Goal: Transaction & Acquisition: Download file/media

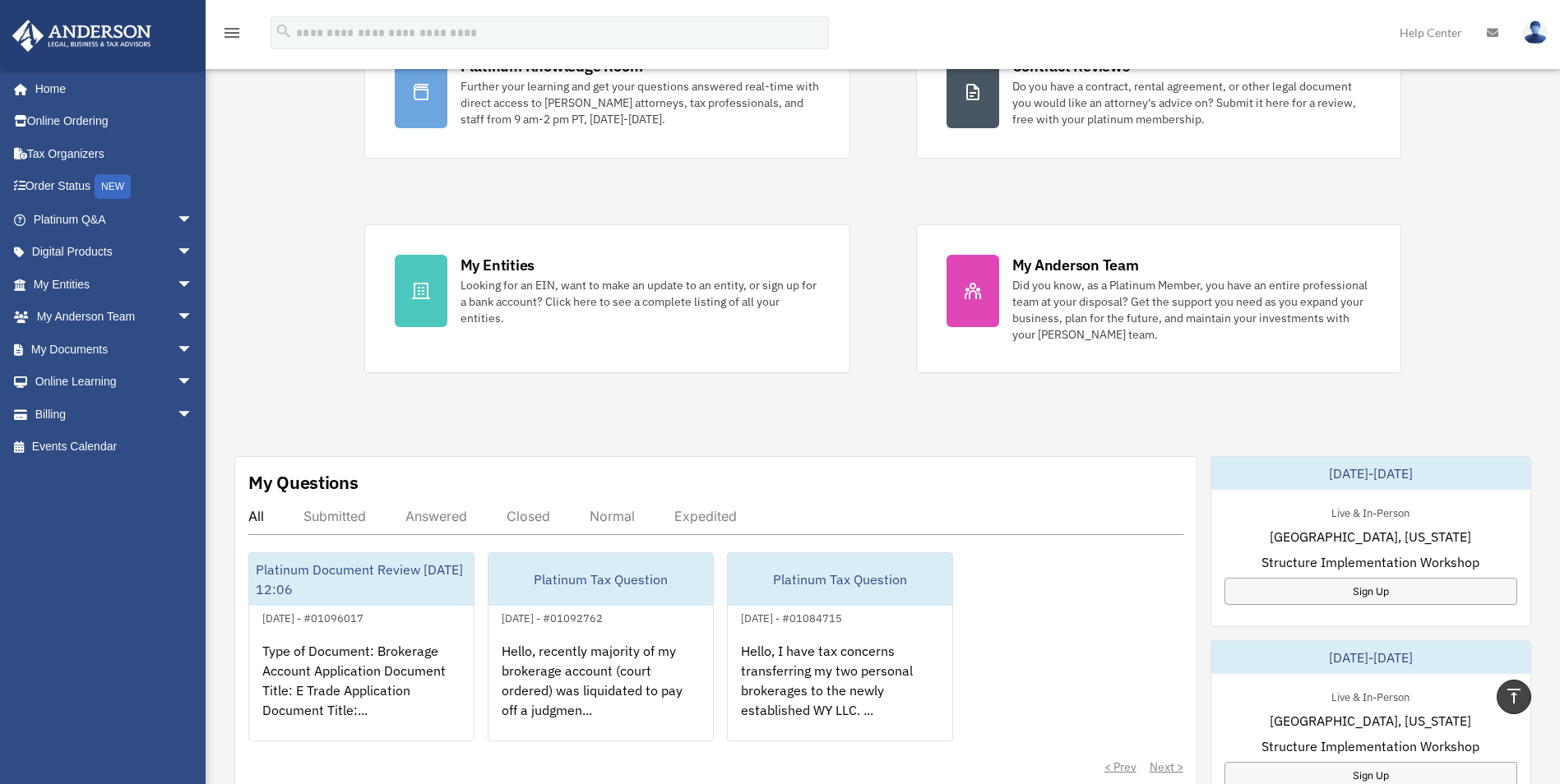
scroll to position [164, 0]
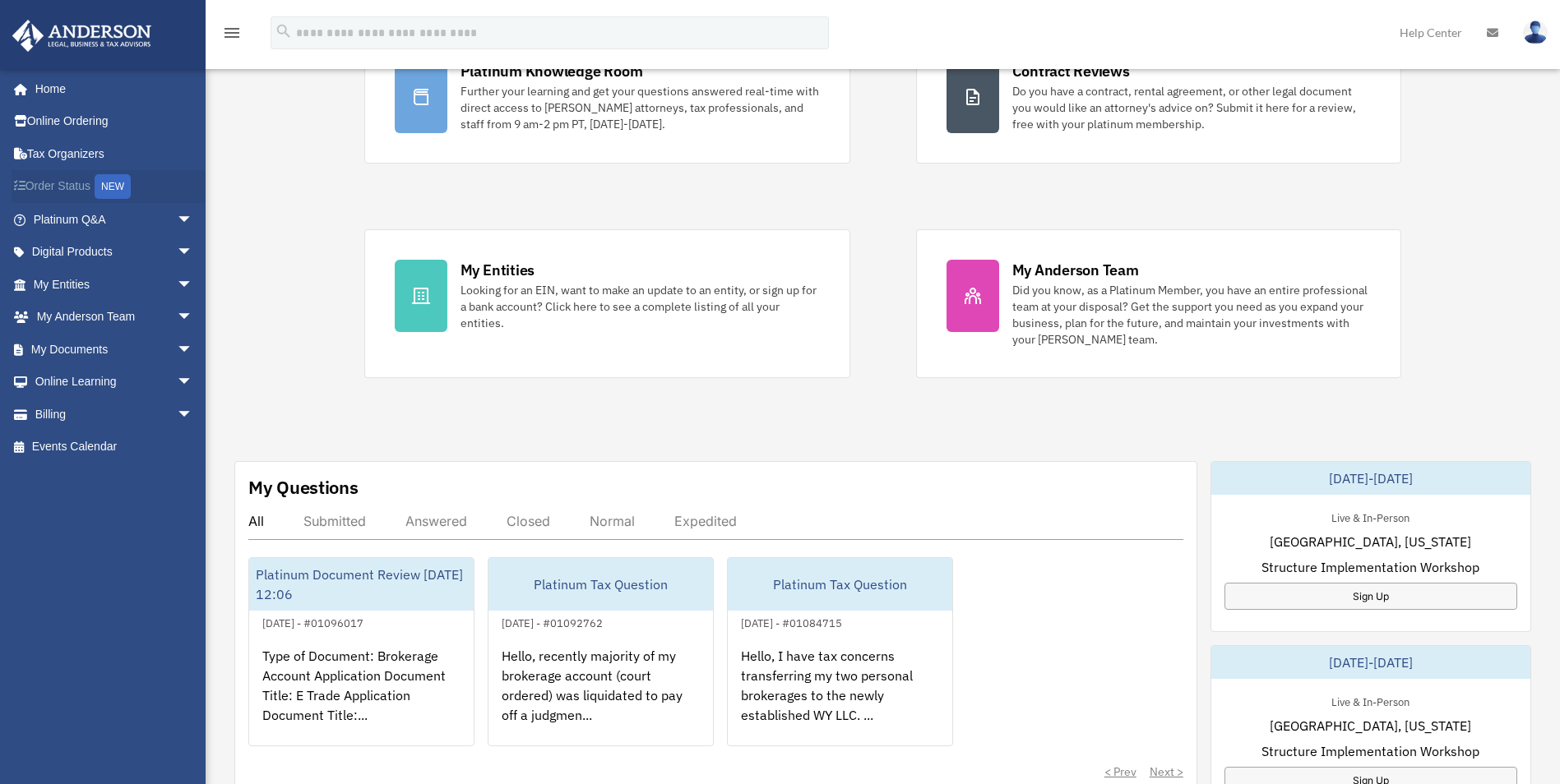
click at [71, 180] on link "Order Status NEW" at bounding box center [114, 187] width 206 height 34
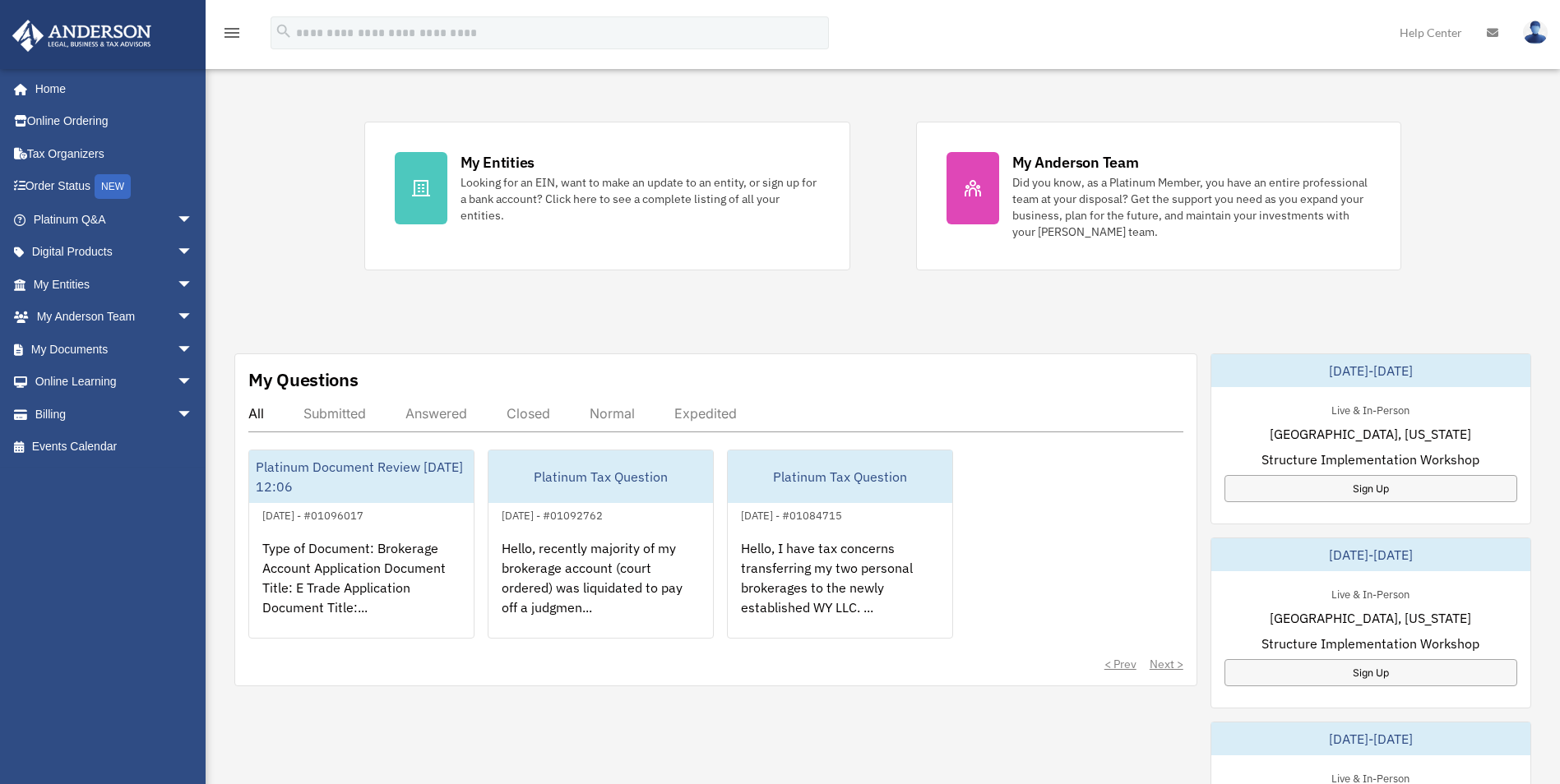
scroll to position [329, 0]
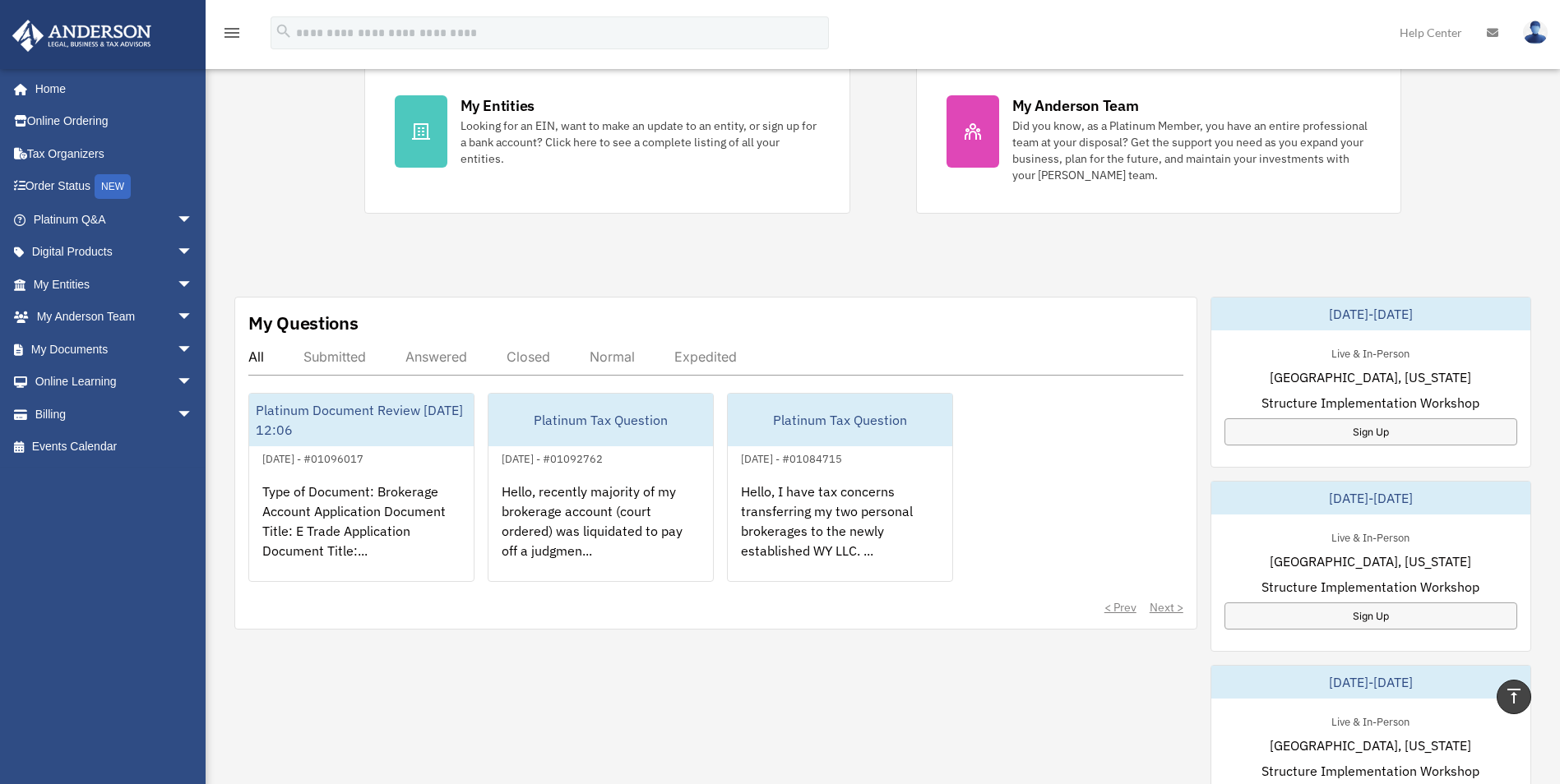
click at [451, 356] on div "Answered" at bounding box center [436, 357] width 62 height 17
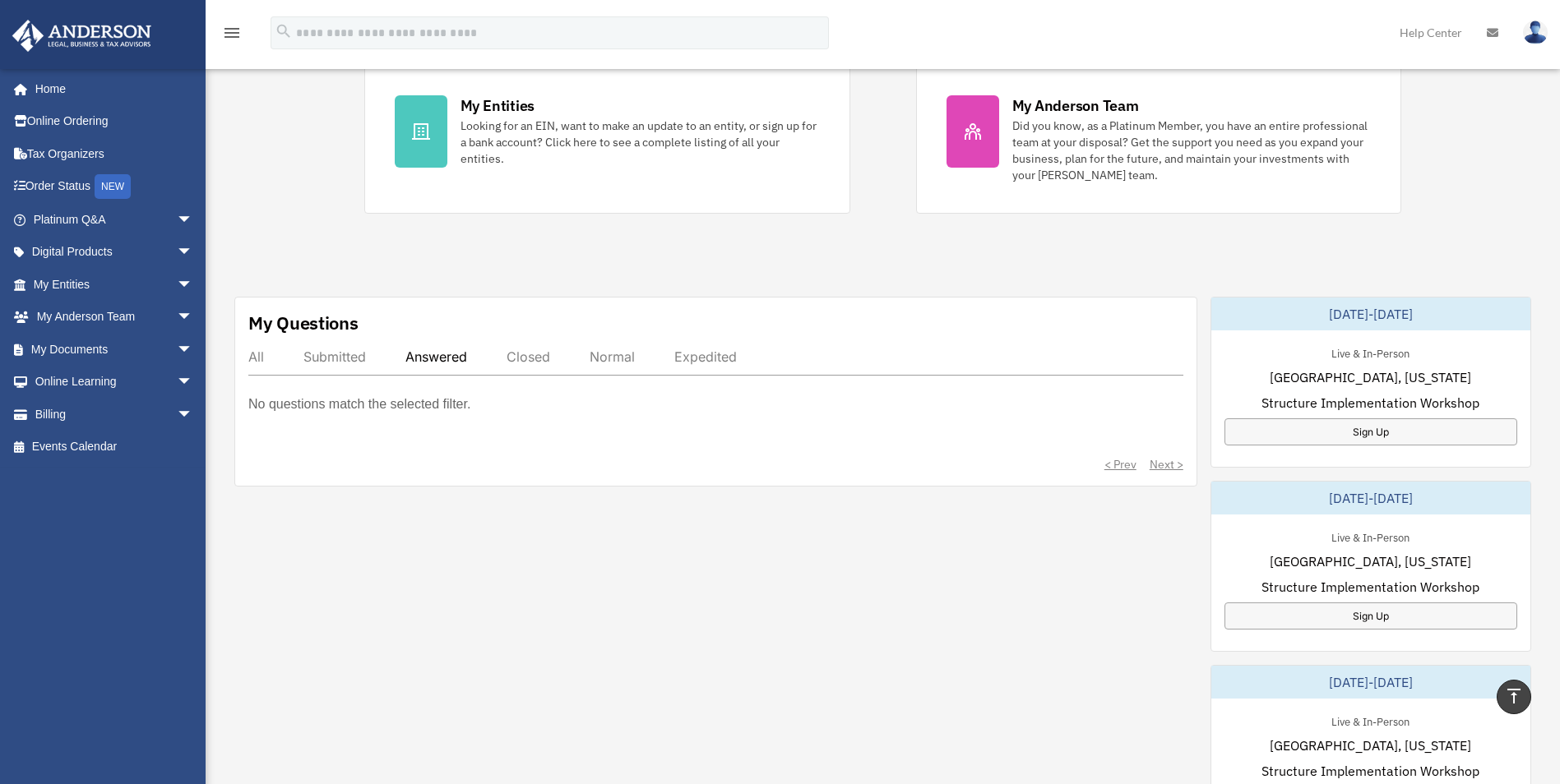
click at [531, 356] on div "Closed" at bounding box center [527, 357] width 43 height 17
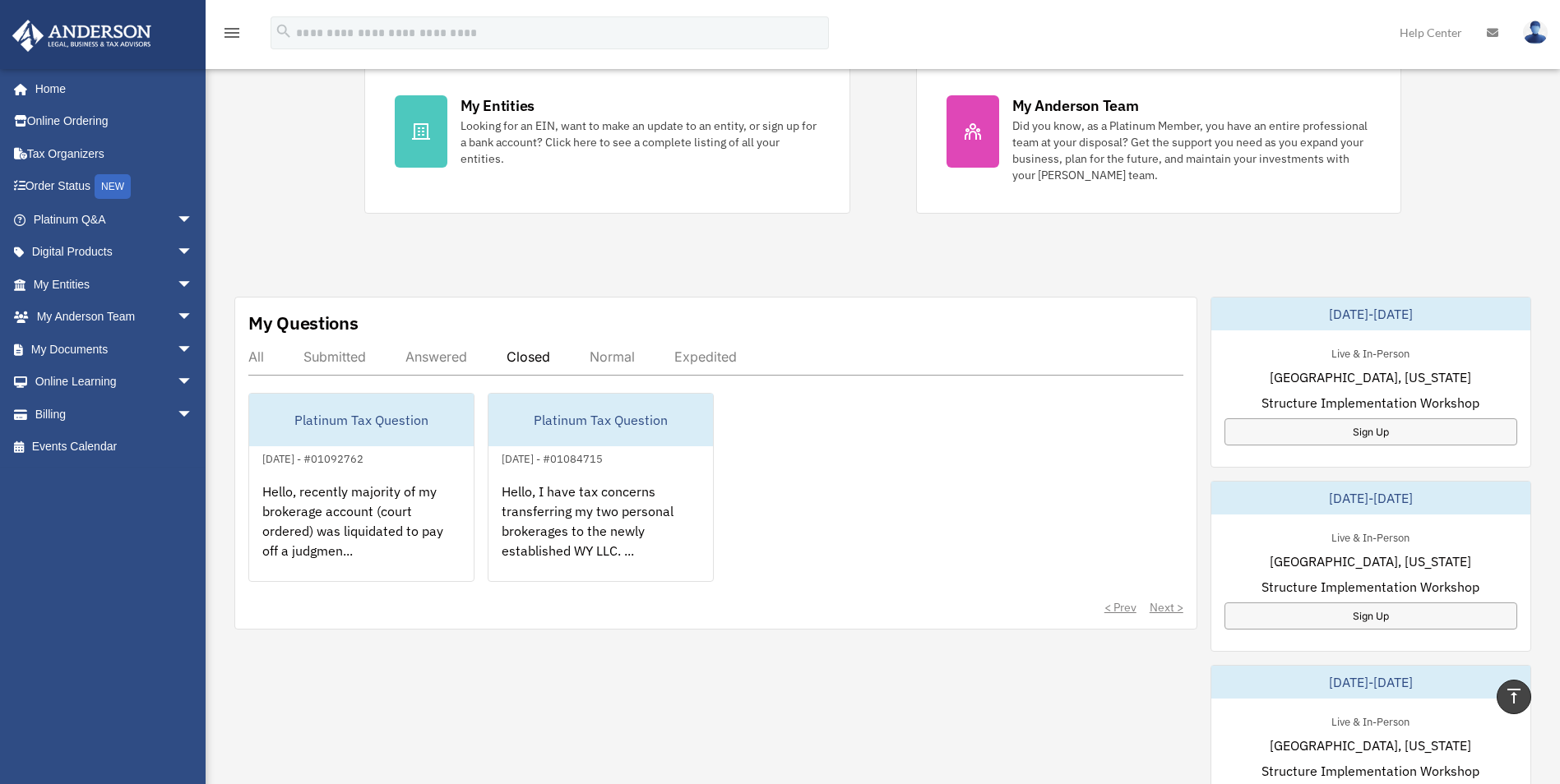
click at [337, 349] on div "Submitted" at bounding box center [335, 357] width 63 height 17
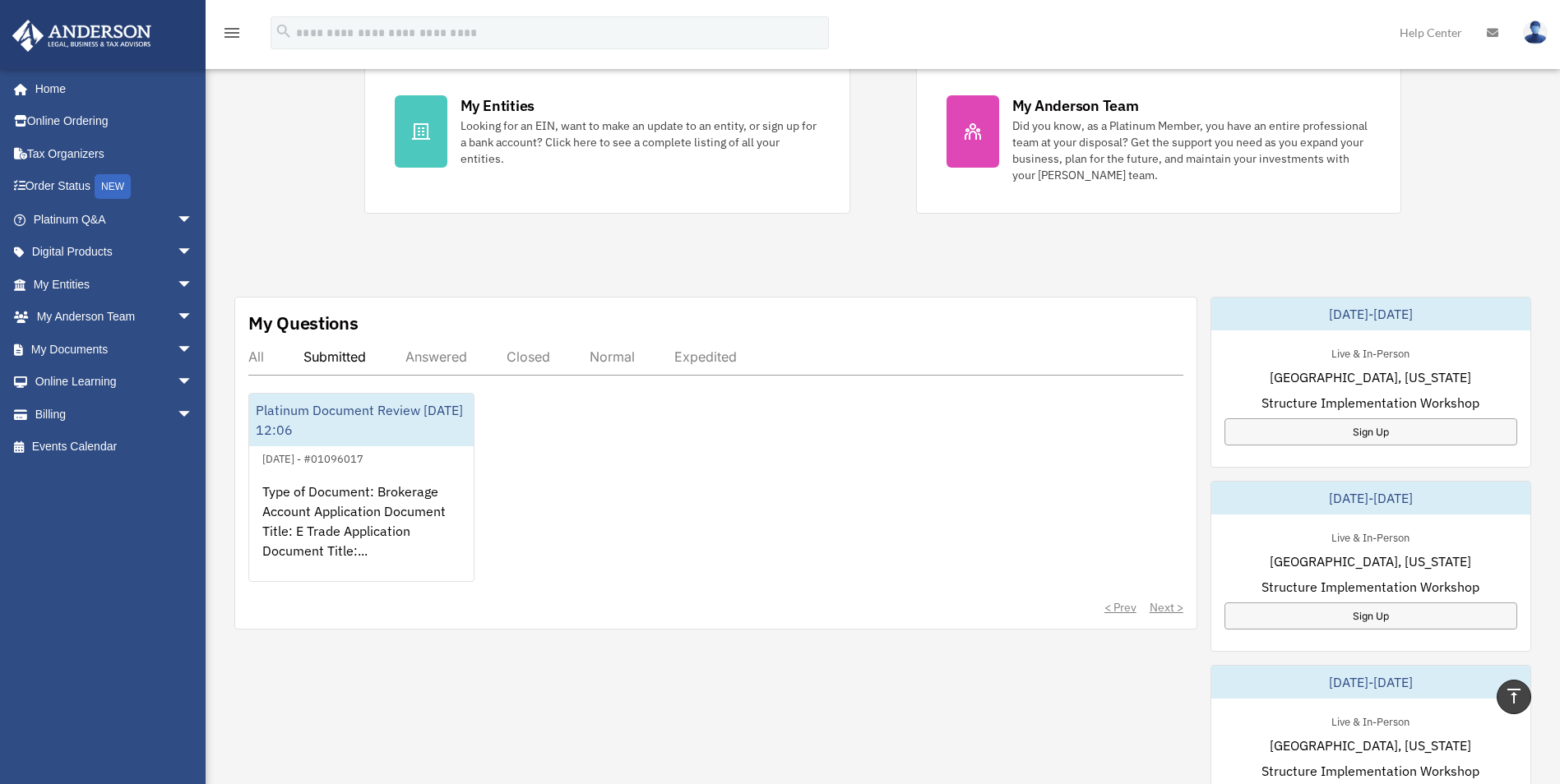
click at [241, 357] on div "My Questions All Submitted Answered Closed Normal Expedited Platinum Document R…" at bounding box center [716, 463] width 963 height 333
click at [260, 356] on div "All" at bounding box center [256, 357] width 16 height 17
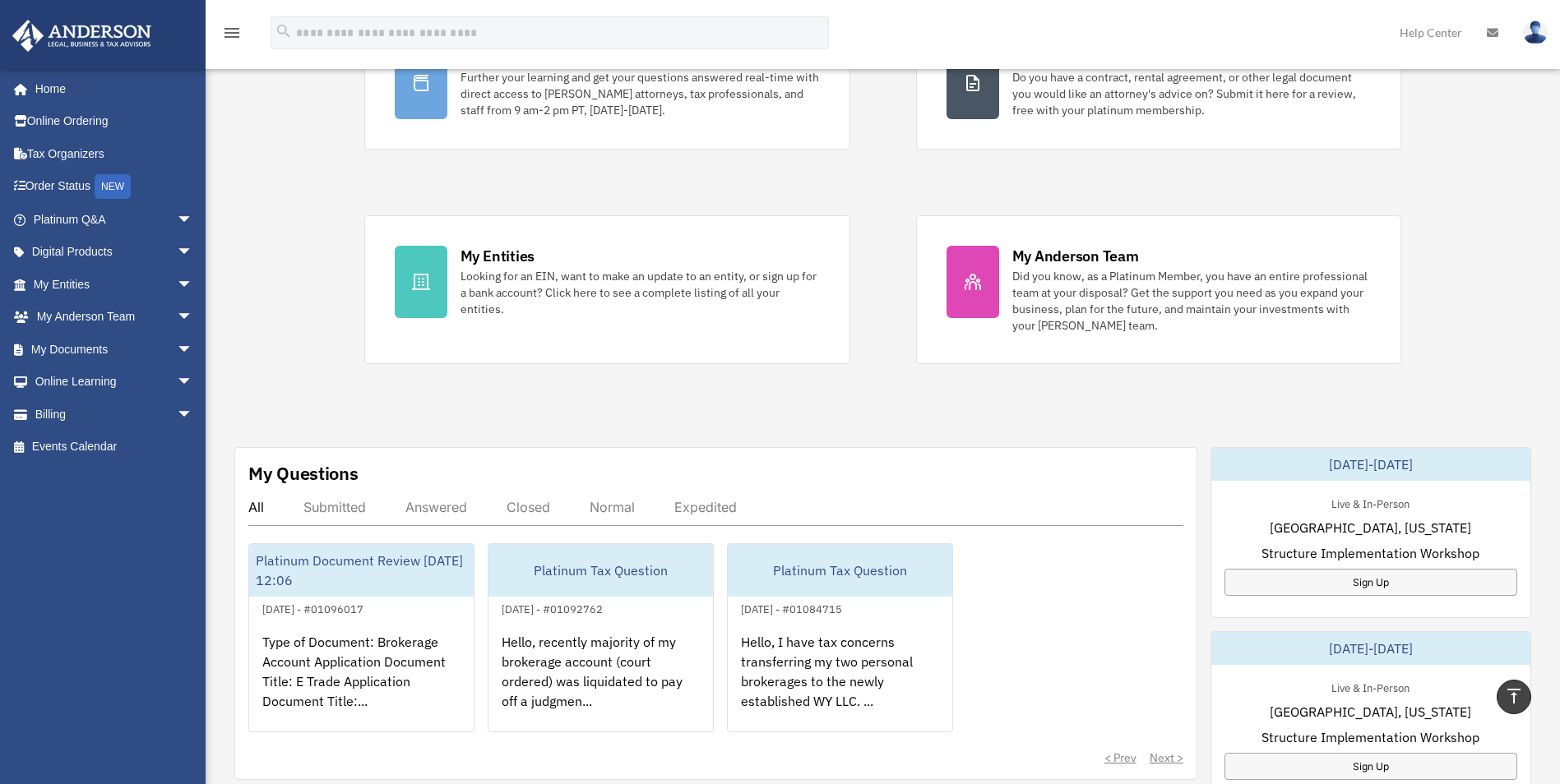
scroll to position [0, 0]
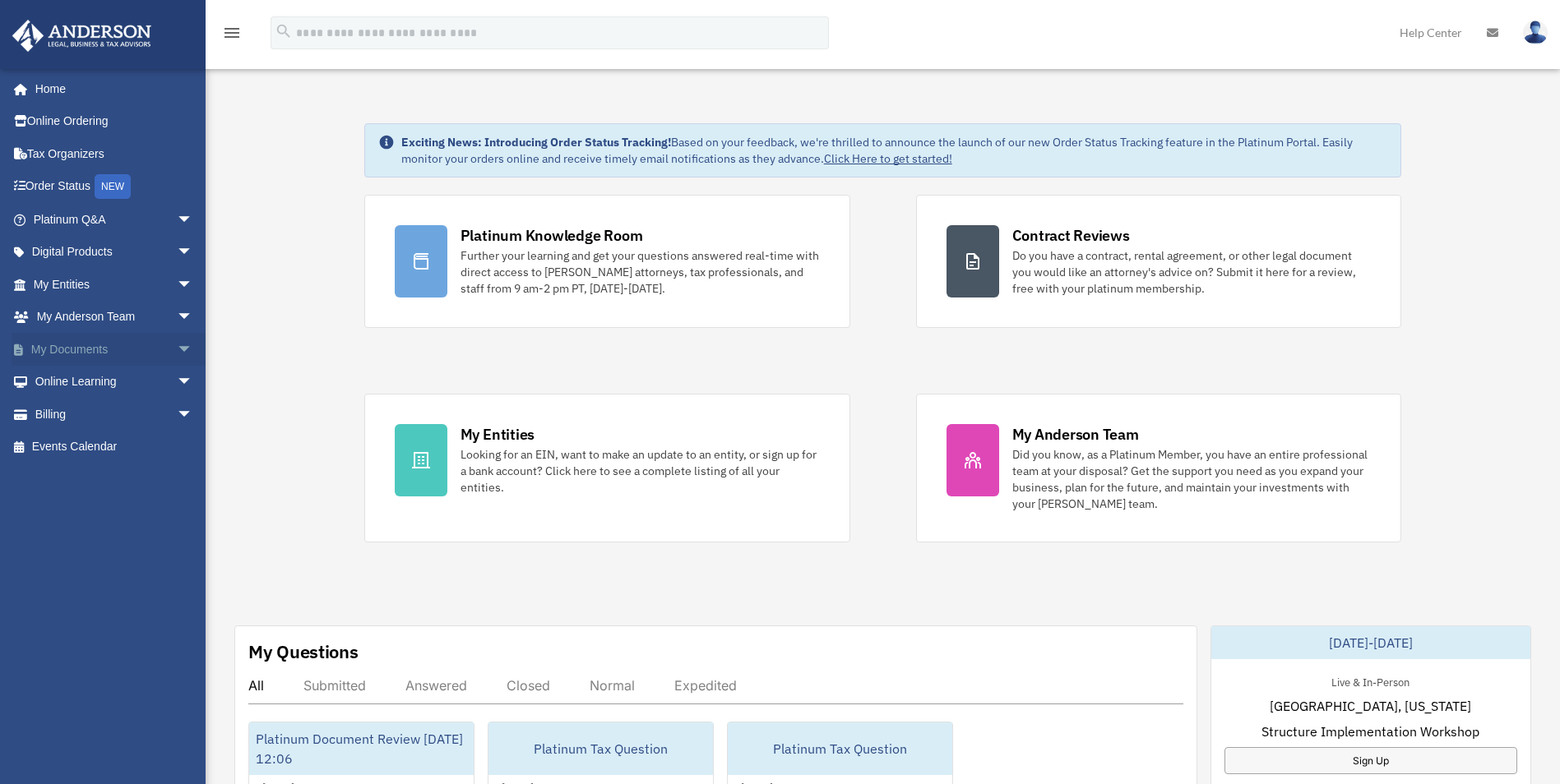
click at [176, 348] on span "arrow_drop_down" at bounding box center [193, 350] width 33 height 34
click at [78, 377] on link "Box" at bounding box center [120, 382] width 195 height 33
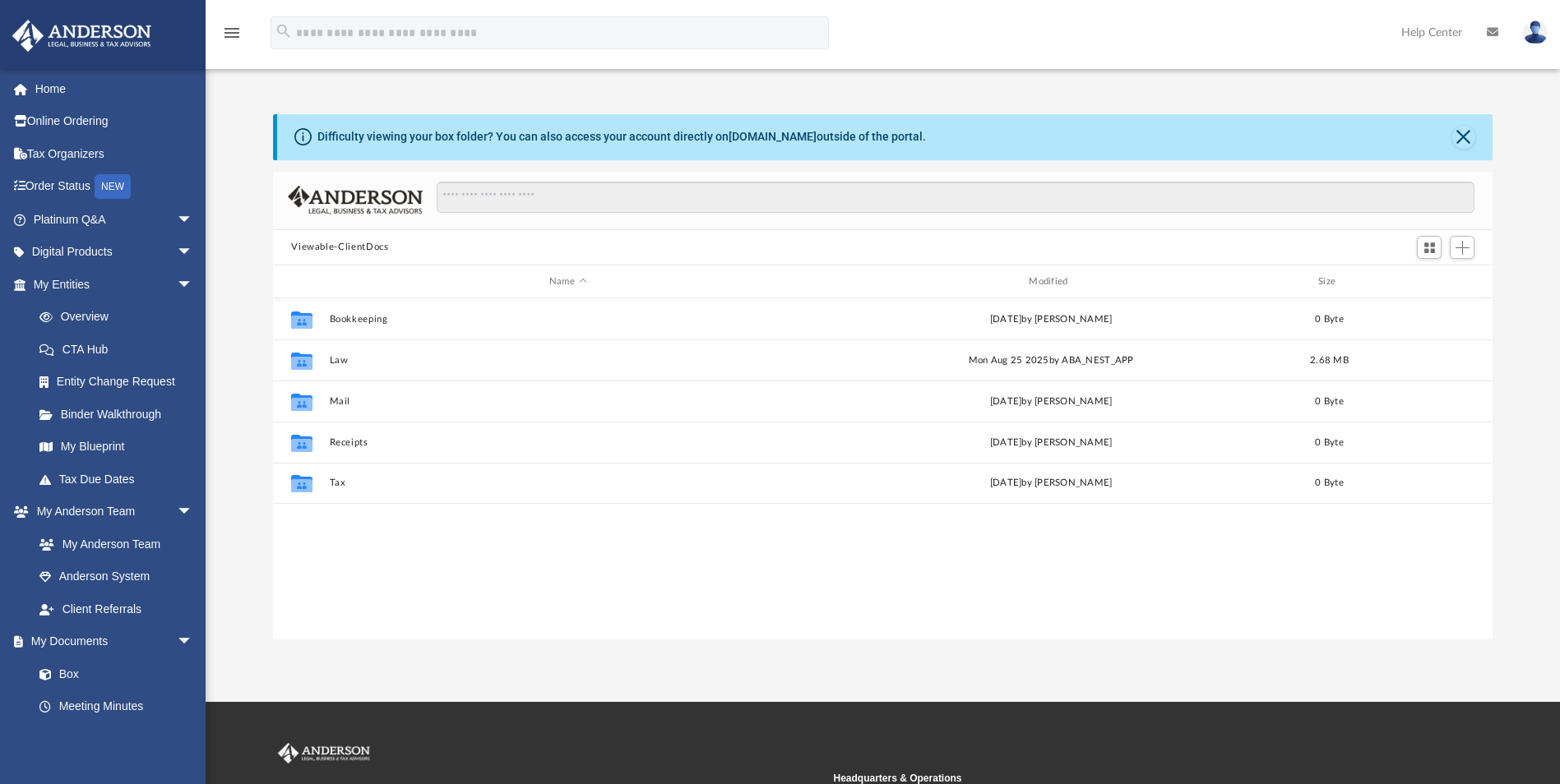
scroll to position [362, 1207]
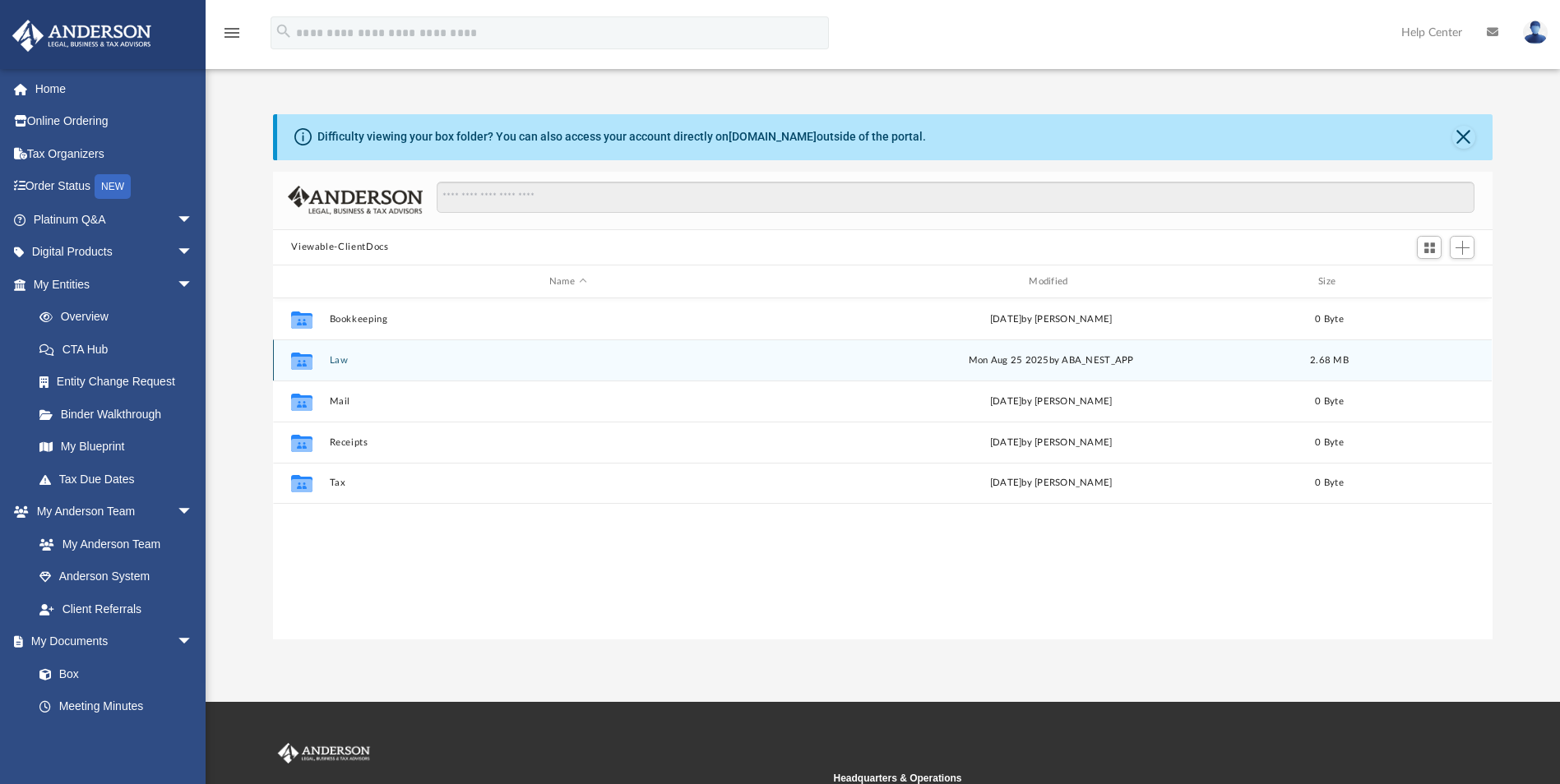
click at [356, 365] on button "Law" at bounding box center [568, 361] width 477 height 11
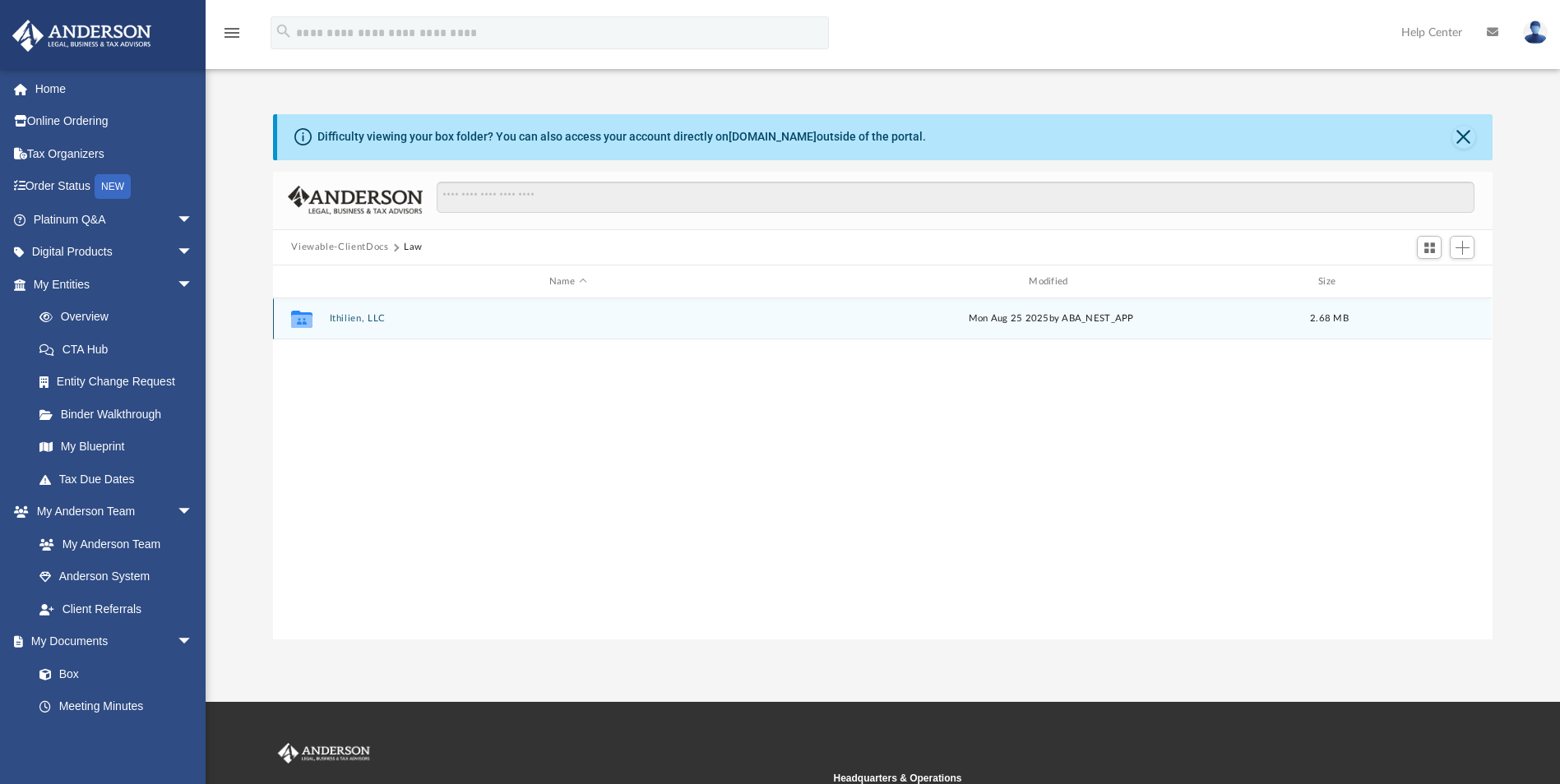
click at [357, 311] on div "Collaborated Folder Ithilien, LLC Mon Aug 25 2025 by ABA_NEST_APP 2.68 MB" at bounding box center [883, 319] width 1219 height 42
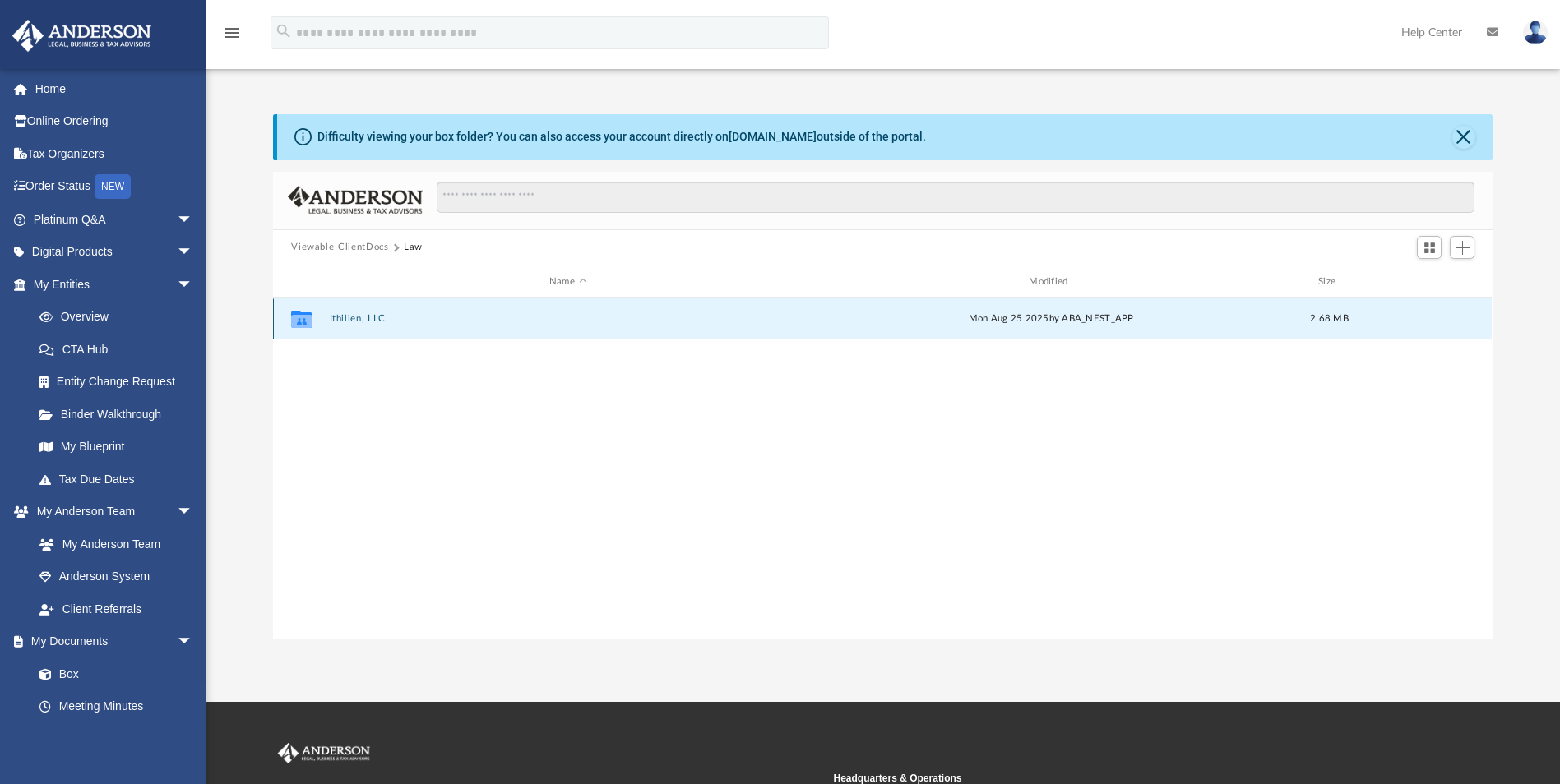
click at [351, 319] on button "Ithilien, LLC" at bounding box center [568, 320] width 477 height 11
click at [360, 320] on button "Initial Docs" at bounding box center [568, 320] width 477 height 11
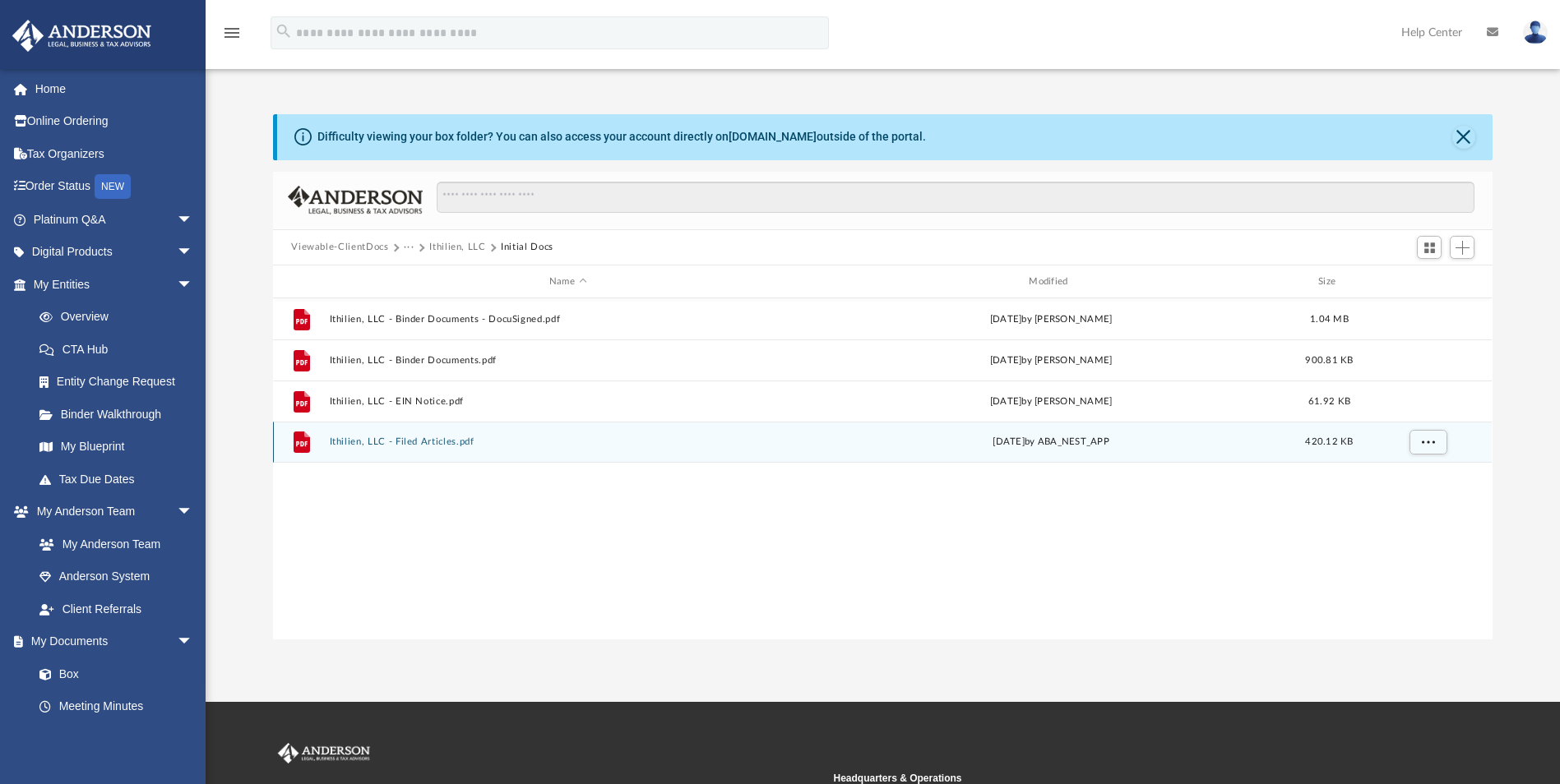
click at [427, 439] on button "Ithilien, LLC - Filed Articles.pdf" at bounding box center [568, 443] width 477 height 11
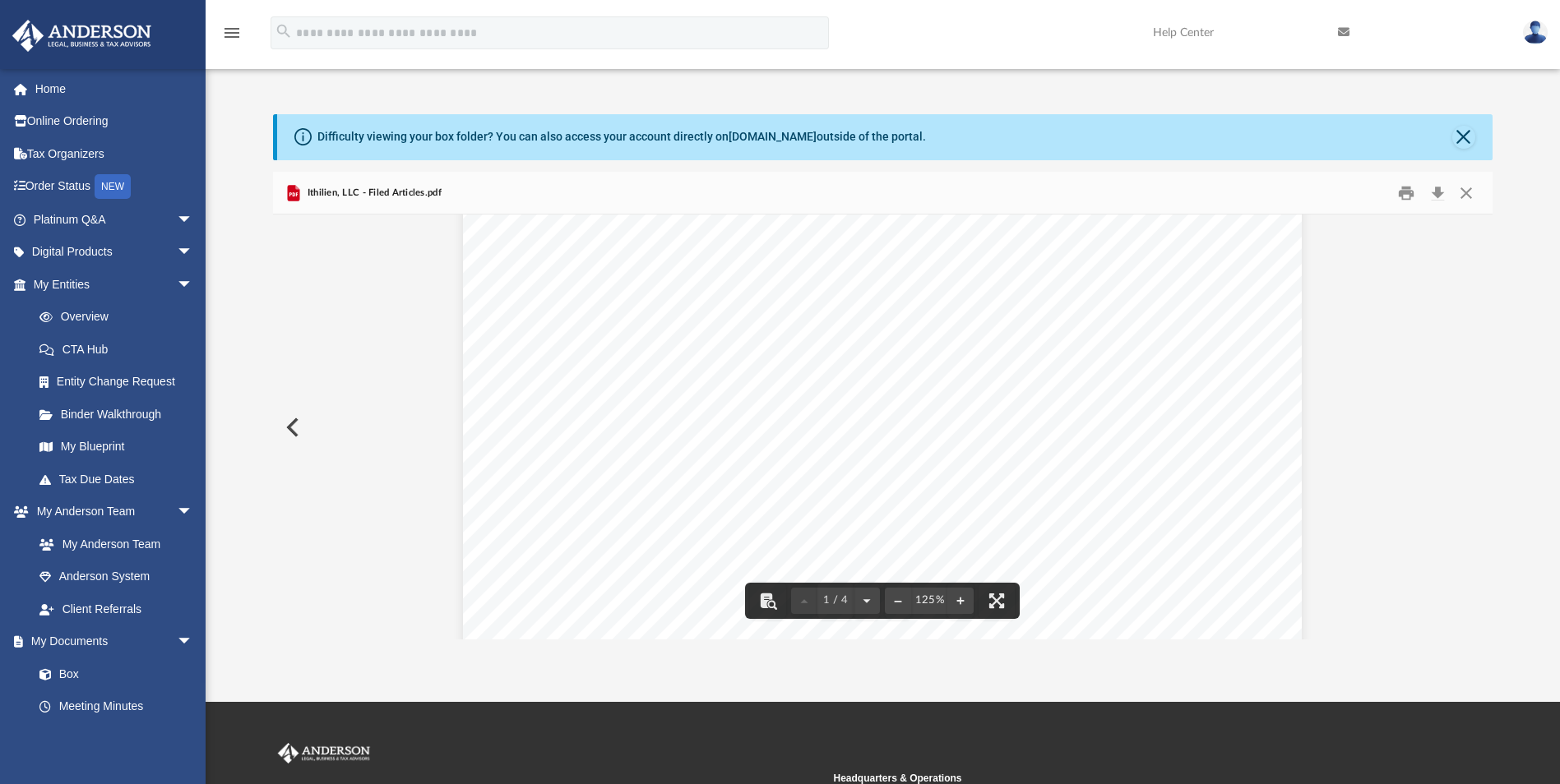
scroll to position [0, 0]
drag, startPoint x: 1443, startPoint y: 185, endPoint x: 1407, endPoint y: 259, distance: 82.3
click at [1444, 185] on button "Download" at bounding box center [1437, 193] width 30 height 26
click at [296, 426] on button "Preview" at bounding box center [291, 428] width 36 height 46
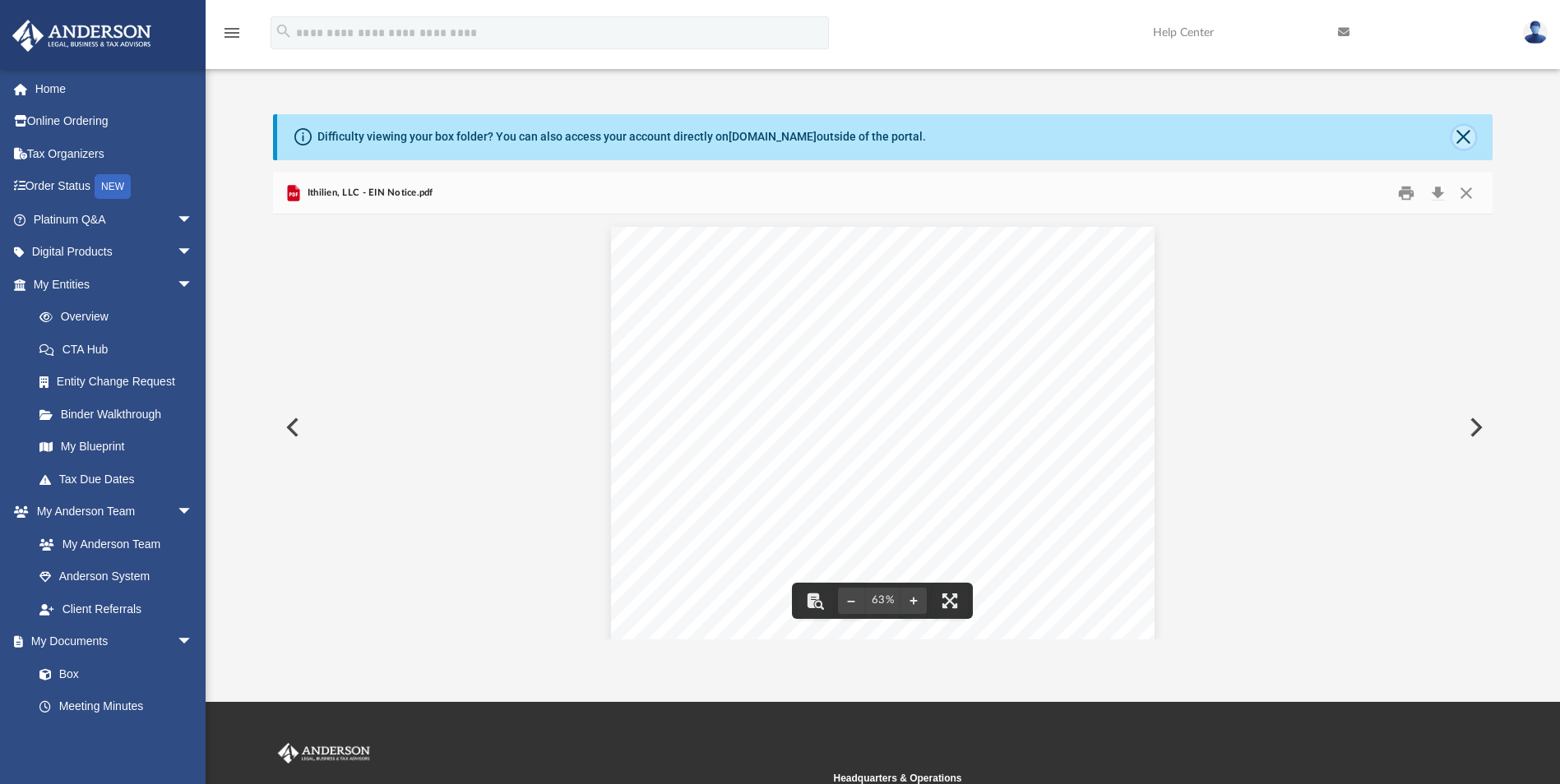
click at [1457, 139] on button "Close" at bounding box center [1463, 137] width 23 height 23
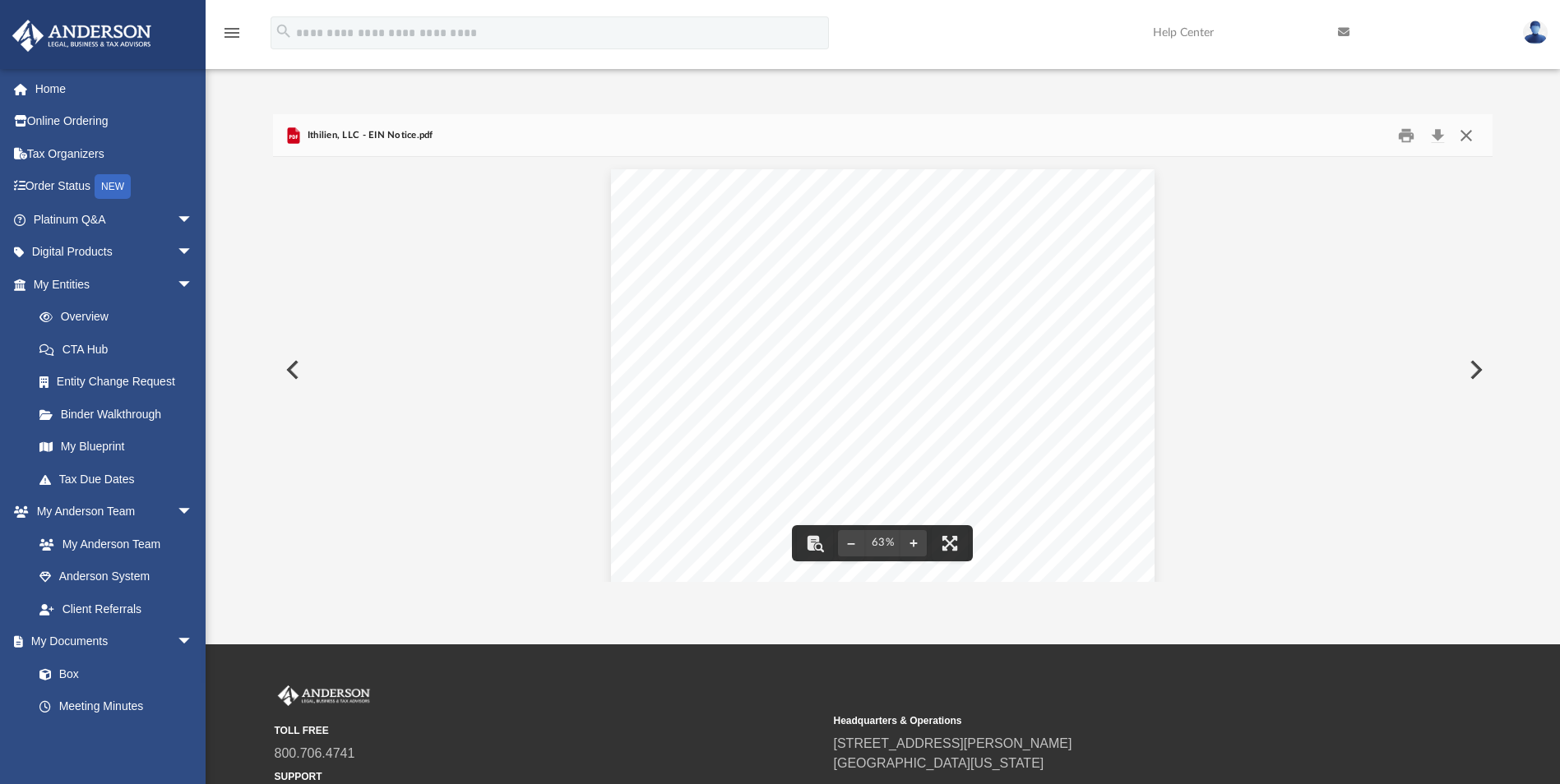
click at [1462, 138] on button "Close" at bounding box center [1466, 136] width 30 height 26
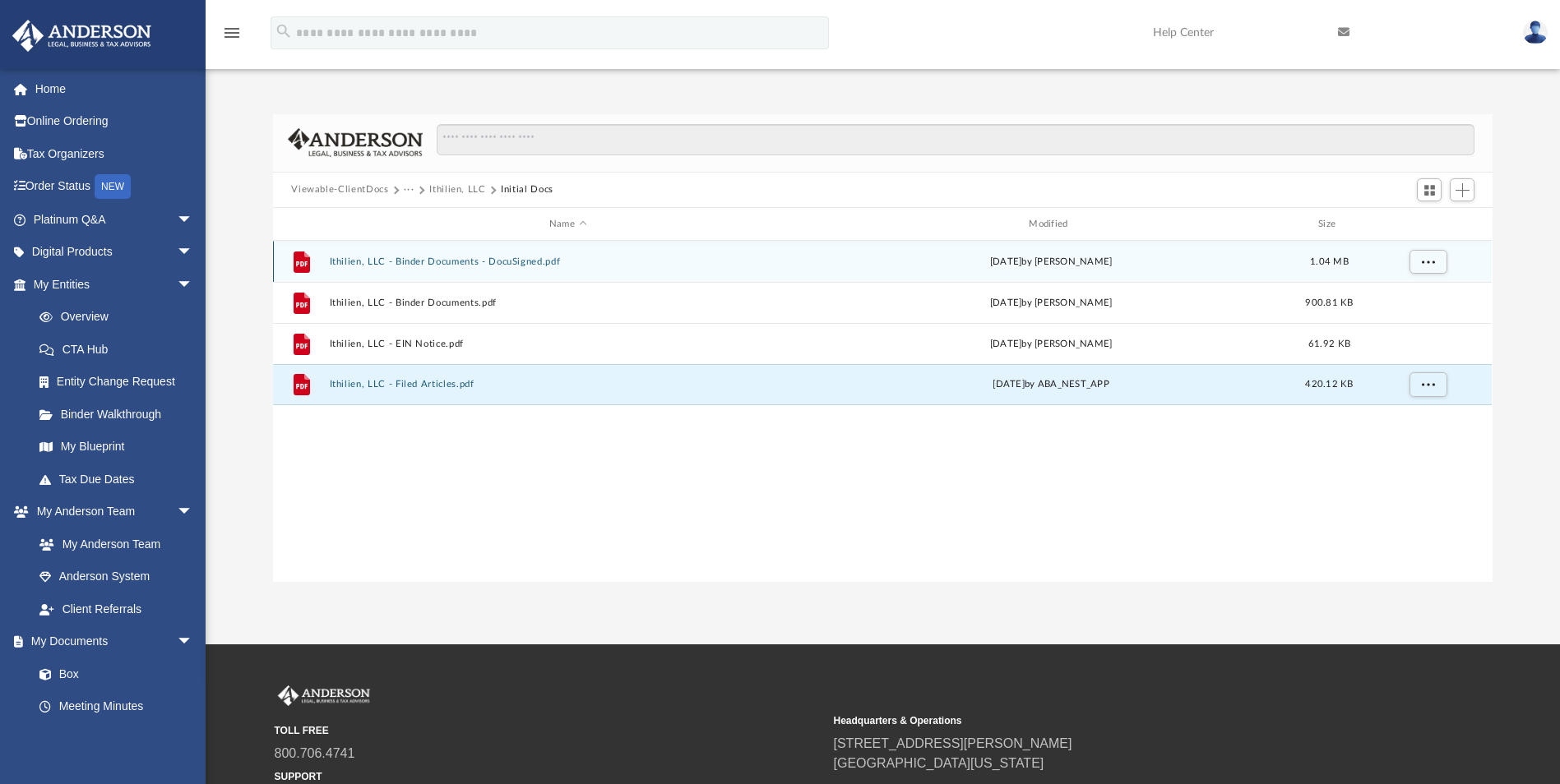
click at [466, 261] on button "Ithilien, LLC - Binder Documents - DocuSigned.pdf" at bounding box center [568, 262] width 477 height 11
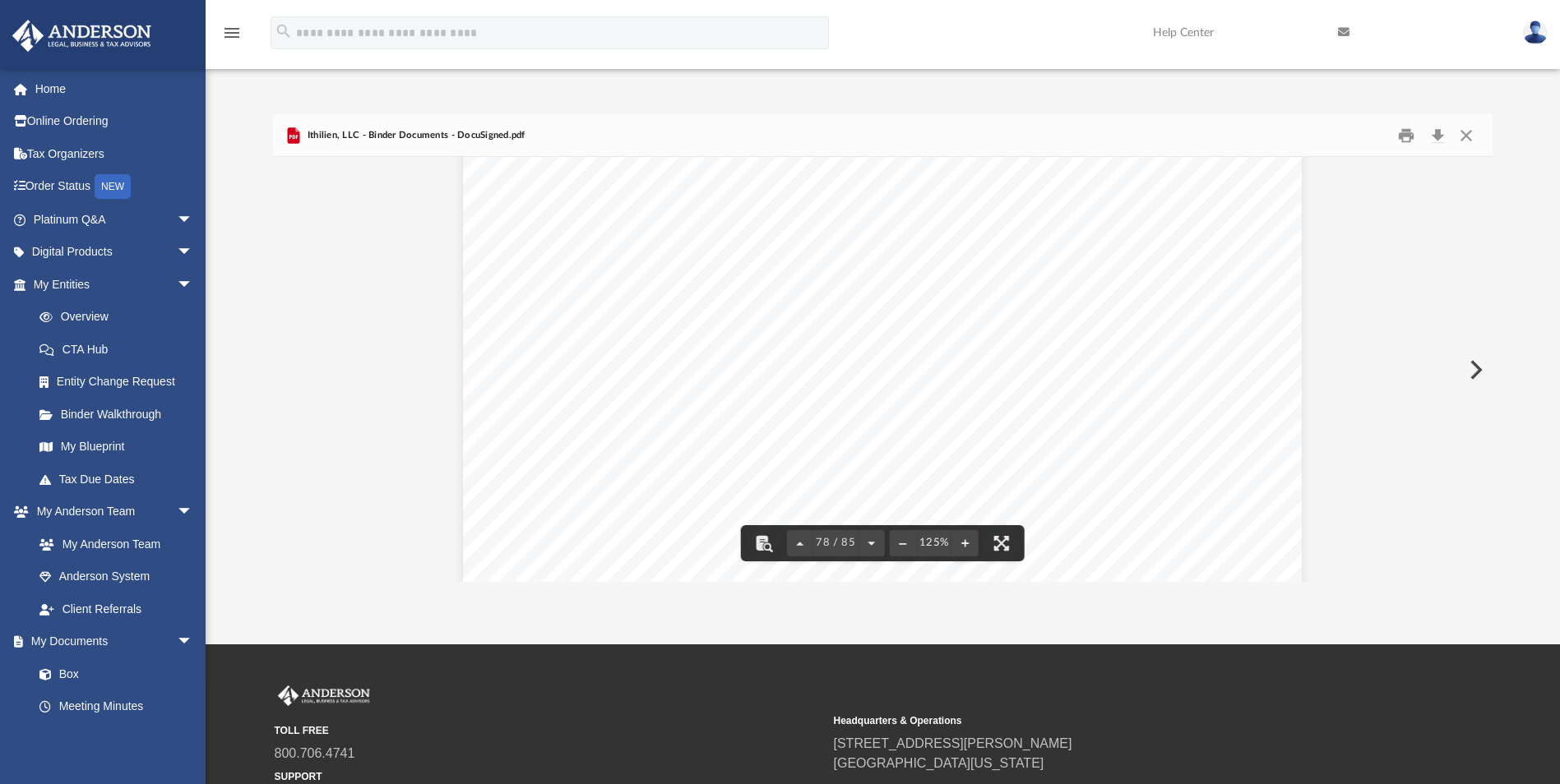
scroll to position [86165, 0]
